Goal: Task Accomplishment & Management: Manage account settings

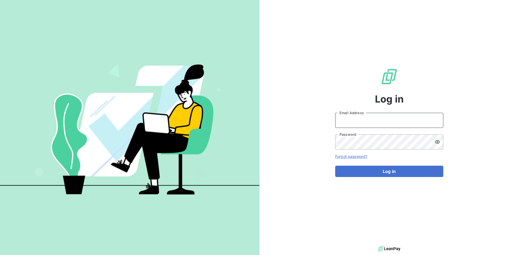
type input "[PERSON_NAME][EMAIL_ADDRESS][PERSON_NAME][DOMAIN_NAME]"
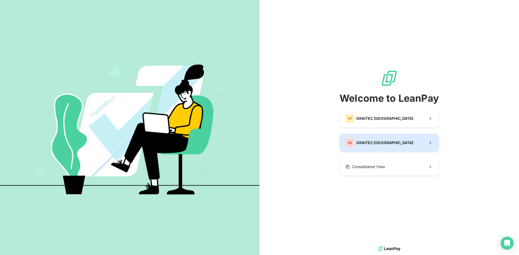
click at [357, 140] on span "GRAITEC [GEOGRAPHIC_DATA]" at bounding box center [384, 142] width 57 height 5
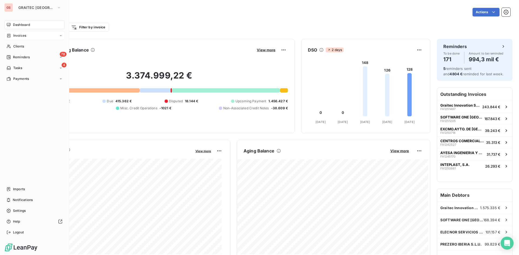
click at [21, 32] on div "Invoices" at bounding box center [34, 35] width 60 height 9
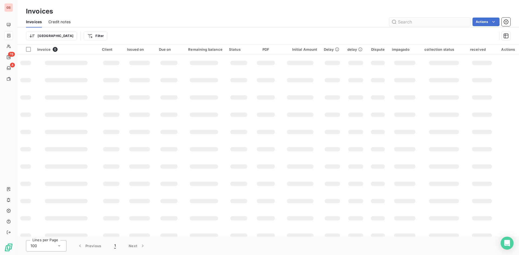
click at [430, 23] on input "text" at bounding box center [429, 22] width 81 height 9
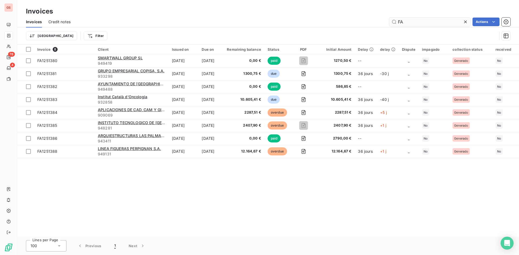
type input "F"
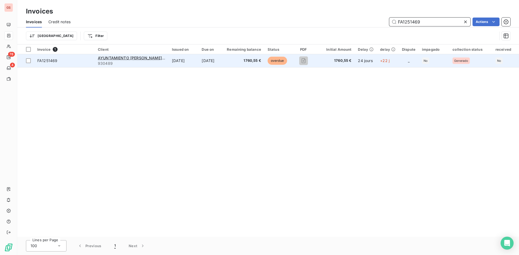
type input "FA1251469"
click at [198, 66] on td "Jul 30, 2025" at bounding box center [210, 60] width 25 height 13
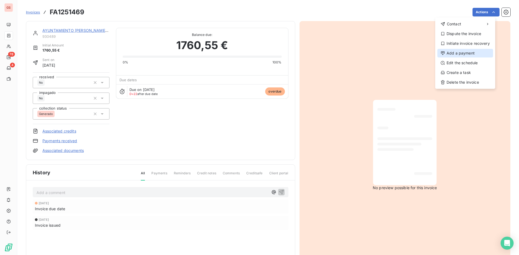
click at [469, 54] on div "Add a payment" at bounding box center [465, 53] width 56 height 9
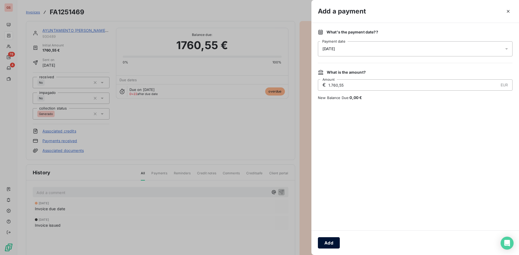
click at [333, 240] on button "Add" at bounding box center [329, 243] width 22 height 11
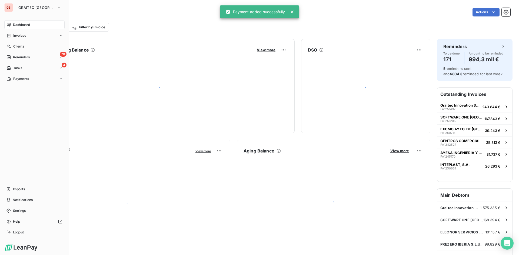
click at [13, 24] on span "Dashboard" at bounding box center [21, 24] width 17 height 5
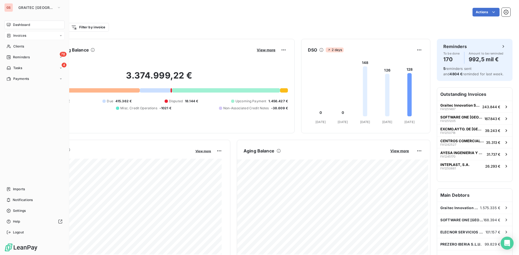
drag, startPoint x: 22, startPoint y: 37, endPoint x: 31, endPoint y: 41, distance: 9.9
click at [22, 37] on span "Invoices" at bounding box center [19, 35] width 13 height 5
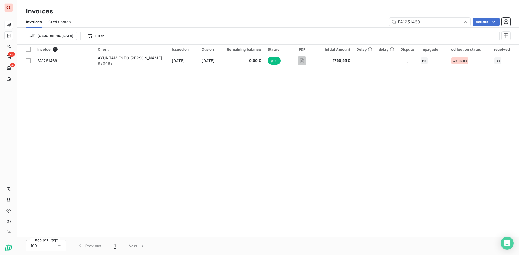
drag, startPoint x: 419, startPoint y: 24, endPoint x: 381, endPoint y: 19, distance: 39.2
click at [381, 19] on div "FA1251469 Actions" at bounding box center [293, 22] width 433 height 9
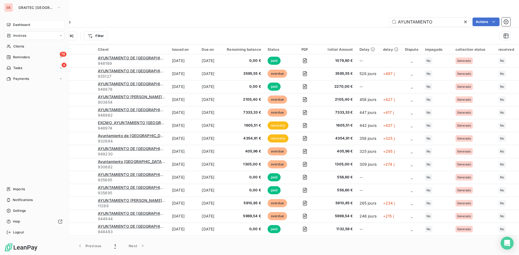
click at [21, 36] on span "Invoices" at bounding box center [19, 35] width 13 height 5
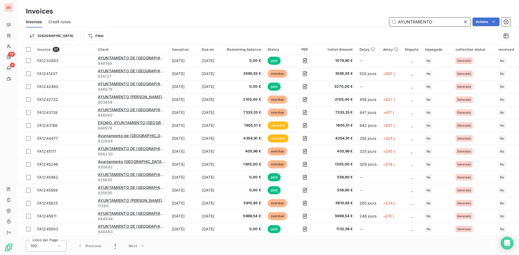
drag, startPoint x: 433, startPoint y: 19, endPoint x: 389, endPoint y: 11, distance: 44.1
click at [389, 11] on div "Invoices Invoices Credit notes AYUNTAMIENTO Actions Trier Filter" at bounding box center [268, 22] width 502 height 45
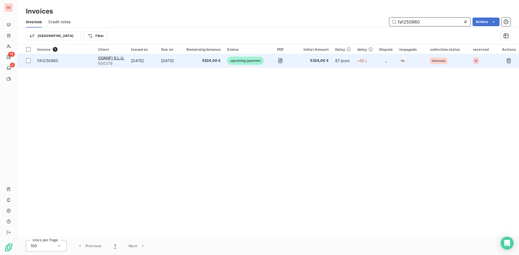
type input "fa1250960"
click at [191, 61] on td "5324,00 €" at bounding box center [203, 60] width 41 height 13
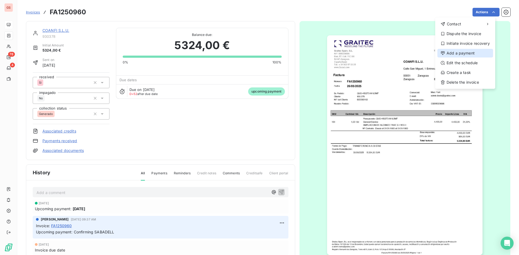
click at [467, 53] on div "Add a payment" at bounding box center [465, 53] width 56 height 9
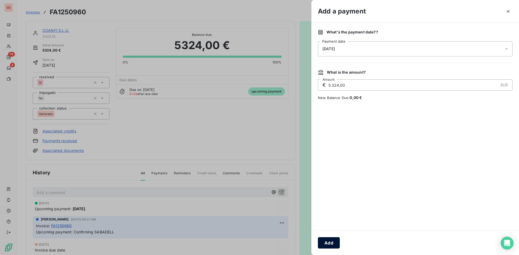
click at [326, 242] on button "Add" at bounding box center [329, 243] width 22 height 11
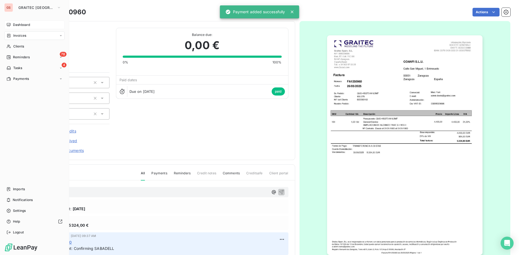
click at [11, 24] on div "Dashboard" at bounding box center [34, 25] width 60 height 9
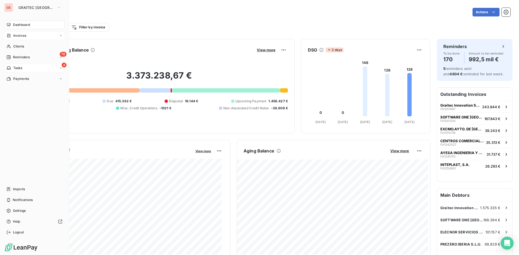
click at [24, 65] on div "4 Tasks" at bounding box center [34, 68] width 60 height 9
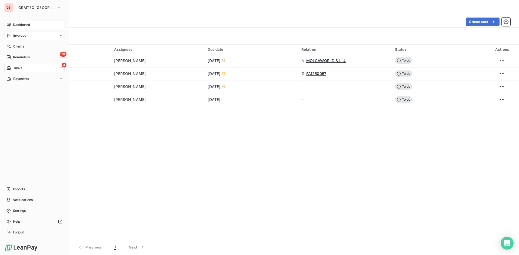
click at [16, 22] on div "Dashboard" at bounding box center [34, 25] width 60 height 9
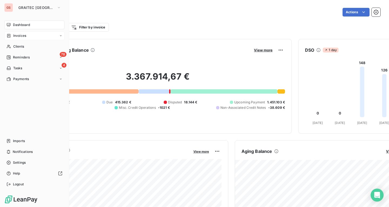
click at [2, 35] on div "GS GRAITEC SPAIN Dashboard Invoices Clients 78 Reminders 4 Tasks Payments Impor…" at bounding box center [34, 103] width 69 height 207
click at [9, 37] on icon at bounding box center [8, 36] width 3 height 4
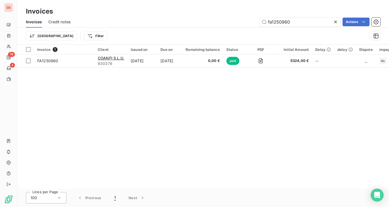
drag, startPoint x: 299, startPoint y: 24, endPoint x: 218, endPoint y: 18, distance: 81.8
click at [218, 18] on div "fa1250960 Actions" at bounding box center [229, 22] width 304 height 9
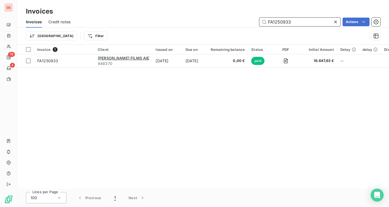
drag, startPoint x: 296, startPoint y: 24, endPoint x: 279, endPoint y: 22, distance: 16.3
click at [279, 22] on input "FA1250933" at bounding box center [299, 22] width 81 height 9
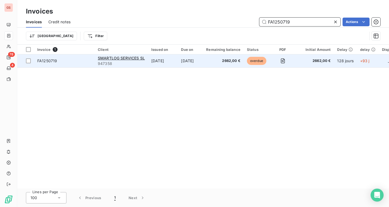
type input "FA1250719"
click at [172, 64] on td "Apr 15, 2025" at bounding box center [163, 60] width 30 height 13
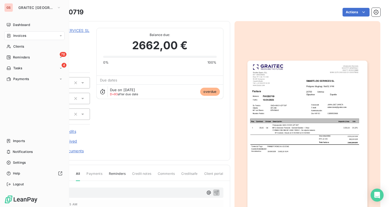
drag, startPoint x: 12, startPoint y: 36, endPoint x: 46, endPoint y: 36, distance: 34.6
click at [12, 36] on div "Invoices" at bounding box center [16, 35] width 20 height 5
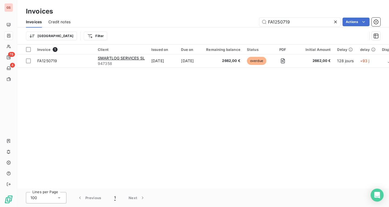
drag, startPoint x: 305, startPoint y: 22, endPoint x: 241, endPoint y: 13, distance: 64.6
click at [241, 13] on div "Invoices Invoices Credit notes FA1250719 Actions Trier Filter" at bounding box center [203, 22] width 372 height 45
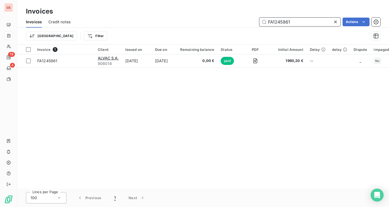
drag, startPoint x: 301, startPoint y: 23, endPoint x: 257, endPoint y: 21, distance: 43.3
click at [259, 21] on input "FA1245861" at bounding box center [299, 22] width 81 height 9
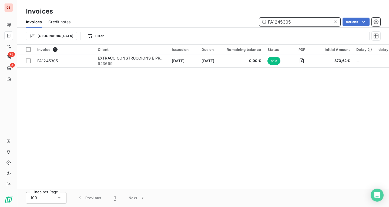
drag, startPoint x: 293, startPoint y: 25, endPoint x: 253, endPoint y: 16, distance: 40.9
click at [265, 20] on input "FA1245305" at bounding box center [299, 22] width 81 height 9
click at [252, 16] on div "Invoices Credit notes FA1245305 Actions" at bounding box center [203, 21] width 372 height 11
drag, startPoint x: 292, startPoint y: 22, endPoint x: 269, endPoint y: 20, distance: 22.8
click at [269, 20] on input "FA1245305" at bounding box center [299, 22] width 81 height 9
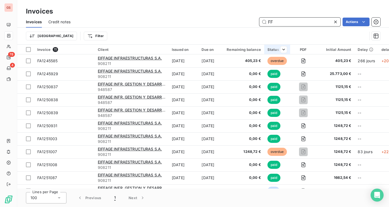
type input "F"
type input "A"
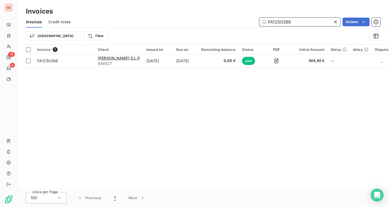
click at [295, 23] on input "FA1250386" at bounding box center [299, 22] width 81 height 9
drag, startPoint x: 285, startPoint y: 22, endPoint x: 281, endPoint y: 22, distance: 4.1
click at [281, 22] on input "FA1250386" at bounding box center [299, 22] width 81 height 9
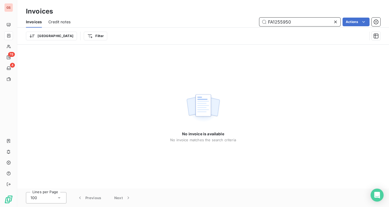
click at [281, 24] on input "FA1255950" at bounding box center [299, 22] width 81 height 9
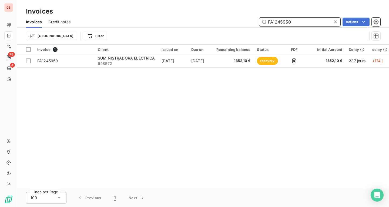
drag, startPoint x: 292, startPoint y: 25, endPoint x: 267, endPoint y: 21, distance: 24.7
click at [267, 21] on input "FA1245950" at bounding box center [299, 22] width 81 height 9
type input "fa"
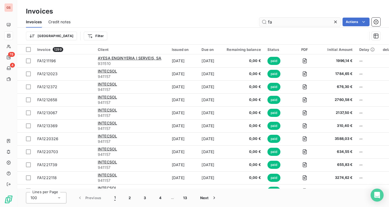
type input "f"
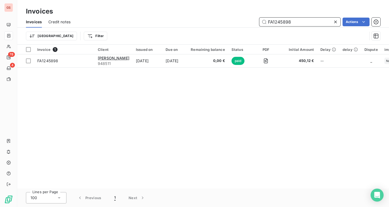
drag, startPoint x: 309, startPoint y: 24, endPoint x: 243, endPoint y: 19, distance: 66.6
click at [261, 21] on input "FA1245898" at bounding box center [299, 22] width 81 height 9
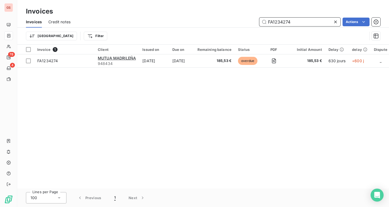
type input "FA1234274"
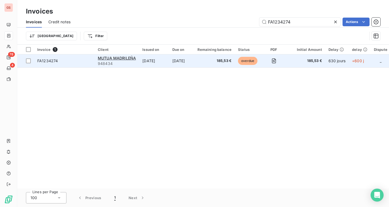
click at [182, 62] on td "Dec 30, 2023" at bounding box center [181, 60] width 25 height 13
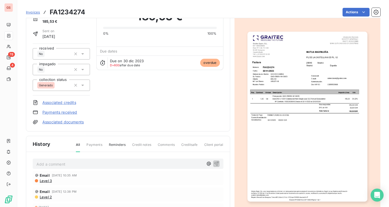
scroll to position [54, 0]
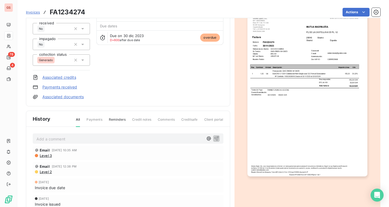
click at [78, 139] on p "Add a comment ﻿" at bounding box center [119, 138] width 167 height 7
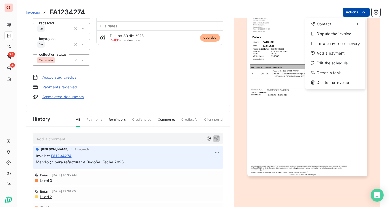
click at [360, 9] on html "GS 78 4 Invoices FA1234274 Actions Contact Dispute the invoice Initiate invoice…" at bounding box center [194, 103] width 389 height 207
click at [342, 45] on div "Initiate invoice recovery" at bounding box center [336, 43] width 56 height 9
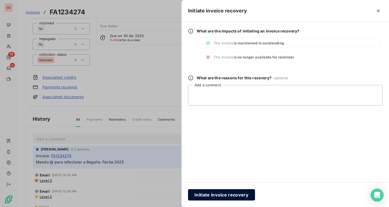
drag, startPoint x: 246, startPoint y: 192, endPoint x: 244, endPoint y: 195, distance: 4.1
click at [244, 195] on button "Initiate invoice recovery" at bounding box center [221, 194] width 67 height 11
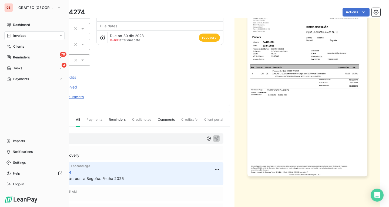
click at [26, 34] on span "Invoices" at bounding box center [19, 35] width 13 height 5
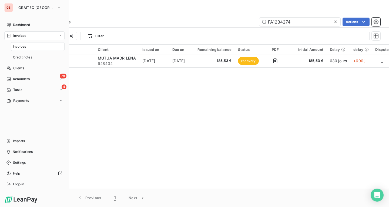
click at [26, 34] on span "Invoices" at bounding box center [19, 35] width 13 height 5
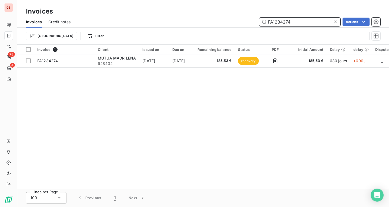
drag, startPoint x: 298, startPoint y: 20, endPoint x: 252, endPoint y: 19, distance: 45.4
click at [253, 18] on div "FA1234274 Actions" at bounding box center [229, 22] width 304 height 9
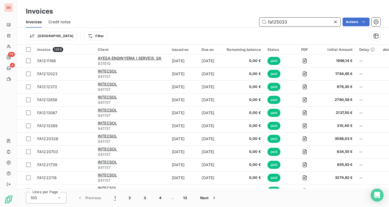
type input "fa1250334"
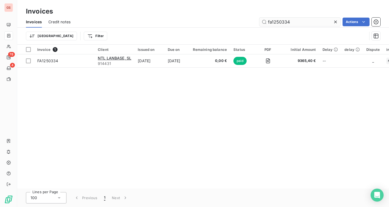
click at [336, 23] on icon at bounding box center [335, 22] width 3 height 3
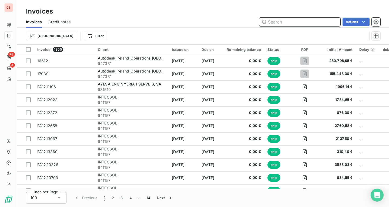
click at [294, 24] on input "text" at bounding box center [299, 22] width 81 height 9
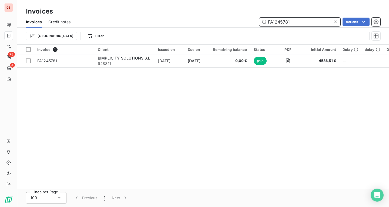
drag, startPoint x: 294, startPoint y: 26, endPoint x: 257, endPoint y: 21, distance: 37.4
click at [260, 21] on input "FA1245781" at bounding box center [299, 22] width 81 height 9
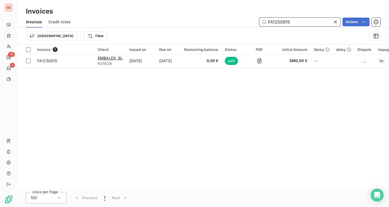
drag, startPoint x: 310, startPoint y: 24, endPoint x: 260, endPoint y: 18, distance: 50.3
click at [262, 18] on input "FA1250915" at bounding box center [299, 22] width 81 height 9
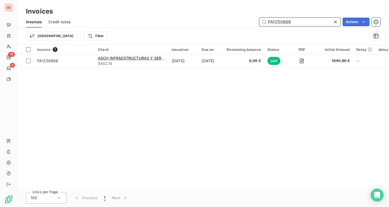
drag, startPoint x: 317, startPoint y: 19, endPoint x: 246, endPoint y: 12, distance: 71.4
click at [251, 14] on div "Invoices Invoices Credit notes FA1250868 Actions Trier Filter" at bounding box center [203, 22] width 372 height 45
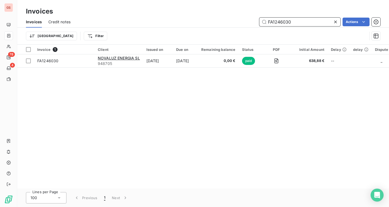
drag, startPoint x: 282, startPoint y: 22, endPoint x: 258, endPoint y: 19, distance: 24.8
click at [258, 19] on div "FA1246030 Actions" at bounding box center [229, 22] width 304 height 9
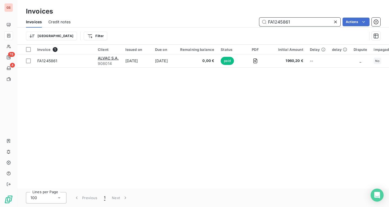
drag, startPoint x: 292, startPoint y: 22, endPoint x: 271, endPoint y: 21, distance: 20.6
click at [271, 21] on input "FA1245861" at bounding box center [299, 22] width 81 height 9
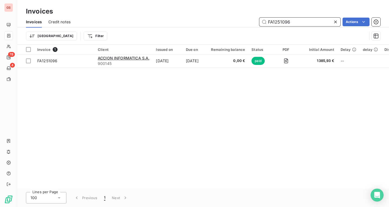
drag, startPoint x: 294, startPoint y: 22, endPoint x: 255, endPoint y: 18, distance: 39.4
click at [255, 18] on div "FA1251096 Actions" at bounding box center [229, 22] width 304 height 9
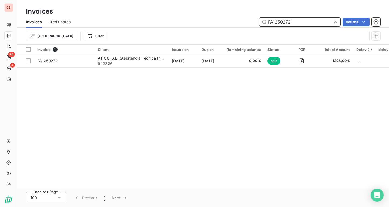
drag, startPoint x: 307, startPoint y: 21, endPoint x: 230, endPoint y: 13, distance: 77.5
click at [249, 16] on div "Invoices Credit notes FA1250272 Actions" at bounding box center [203, 21] width 372 height 11
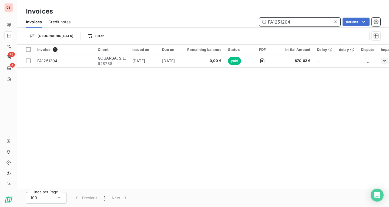
drag, startPoint x: 305, startPoint y: 19, endPoint x: 249, endPoint y: 14, distance: 56.2
click at [249, 14] on div "Invoices Invoices Credit notes FA1251204 Actions Trier Filter" at bounding box center [203, 22] width 372 height 45
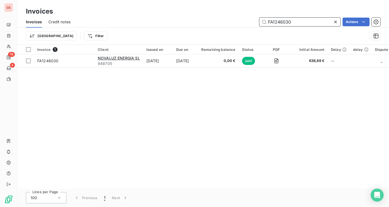
drag, startPoint x: 301, startPoint y: 24, endPoint x: 249, endPoint y: 16, distance: 52.0
click at [251, 16] on div "Invoices Credit notes FA1246030 Actions" at bounding box center [203, 21] width 372 height 11
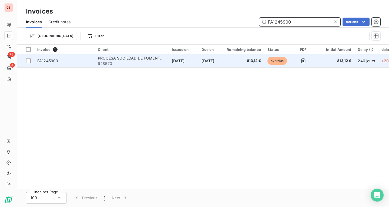
type input "FA1245900"
click at [212, 64] on td "Jan 30, 2025" at bounding box center [210, 60] width 25 height 13
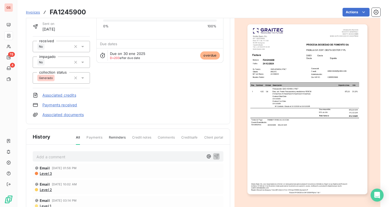
scroll to position [54, 0]
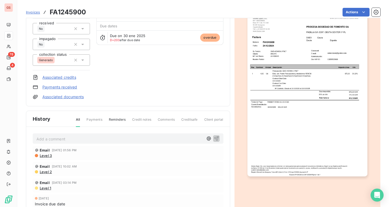
click at [81, 139] on p "Add a comment ﻿" at bounding box center [119, 138] width 167 height 7
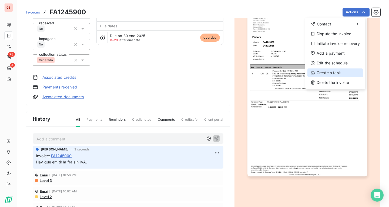
click at [349, 71] on div "Create a task" at bounding box center [336, 72] width 56 height 9
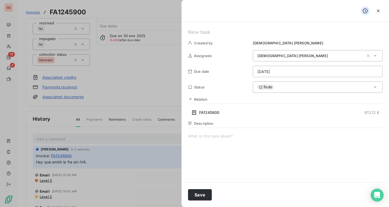
click at [285, 52] on div "Jesús Soriano" at bounding box center [318, 55] width 130 height 11
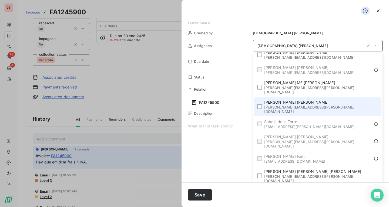
scroll to position [0, 0]
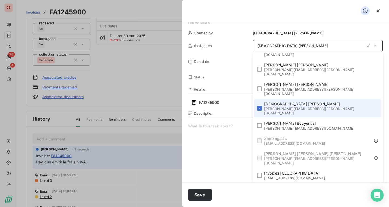
click at [330, 106] on span "[PERSON_NAME][EMAIL_ADDRESS][PERSON_NAME][DOMAIN_NAME]" at bounding box center [320, 110] width 112 height 9
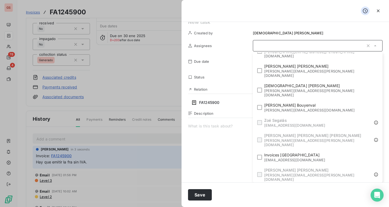
scroll to position [174, 0]
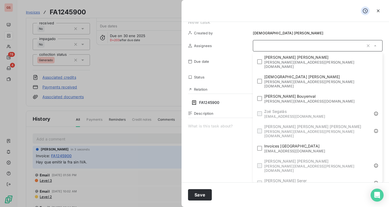
click at [336, 198] on span "laura.morales@graitec.com" at bounding box center [320, 202] width 112 height 9
click at [254, 120] on div "Description" at bounding box center [285, 169] width 195 height 116
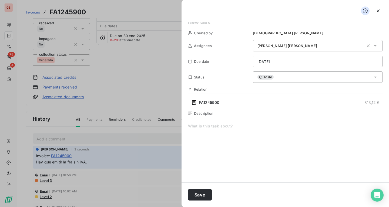
click at [254, 124] on span at bounding box center [285, 175] width 195 height 104
click at [202, 193] on button "Save" at bounding box center [200, 194] width 24 height 11
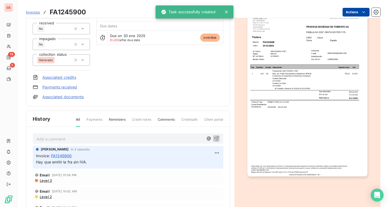
click at [356, 14] on html "GS 78 5 Invoices FA1245900 Actions PROCESA SOCIEDAD DE FOMENTO SA 948570 Initia…" at bounding box center [194, 103] width 389 height 207
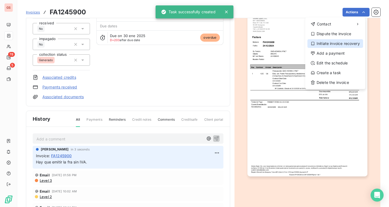
click at [340, 42] on div "Initiate invoice recovery" at bounding box center [336, 43] width 56 height 9
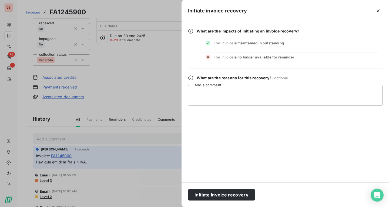
click at [231, 188] on div "Initiate invoice recovery" at bounding box center [286, 194] width 208 height 25
click at [231, 193] on button "Initiate invoice recovery" at bounding box center [221, 194] width 67 height 11
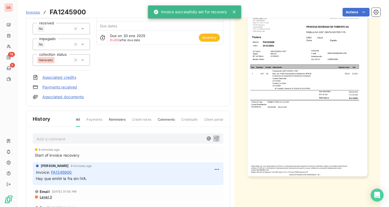
click at [1, 31] on div "GS 78 5" at bounding box center [8, 103] width 17 height 207
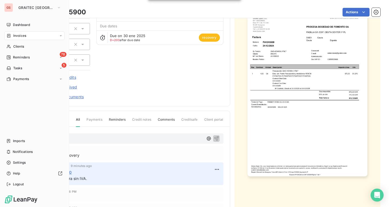
click at [8, 34] on icon at bounding box center [8, 36] width 5 height 4
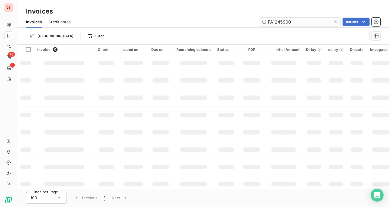
click at [299, 21] on input "FA1245900" at bounding box center [299, 22] width 81 height 9
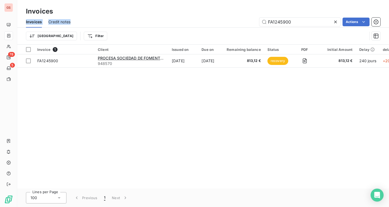
click at [244, 15] on div "Invoices Invoices Credit notes FA1245900 Actions Trier Filter" at bounding box center [203, 22] width 372 height 45
drag, startPoint x: 292, startPoint y: 24, endPoint x: 248, endPoint y: 23, distance: 44.3
click at [248, 23] on div "FA1245900 Actions" at bounding box center [229, 22] width 304 height 9
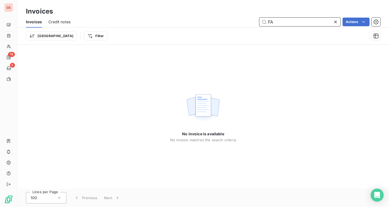
type input "F"
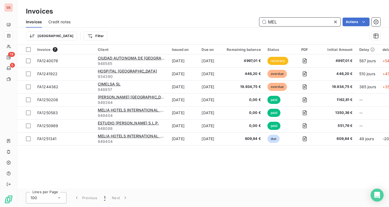
click at [305, 25] on input "MEL" at bounding box center [299, 22] width 81 height 9
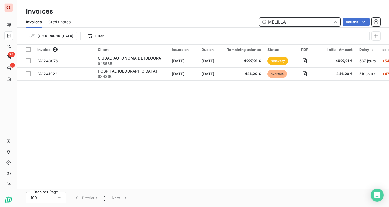
type input "MELILLA"
